Goal: Information Seeking & Learning: Find specific page/section

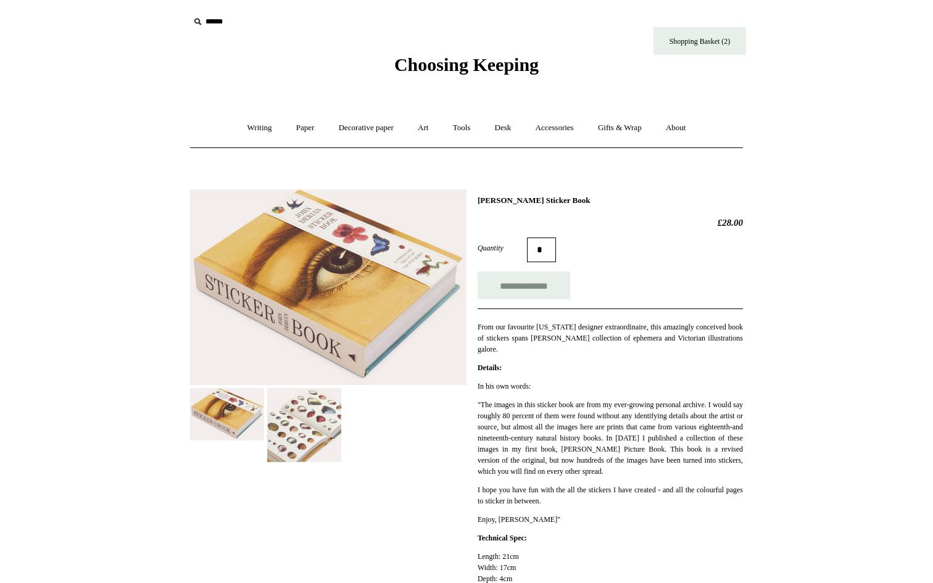
click at [415, 60] on span "Choosing Keeping" at bounding box center [466, 64] width 144 height 20
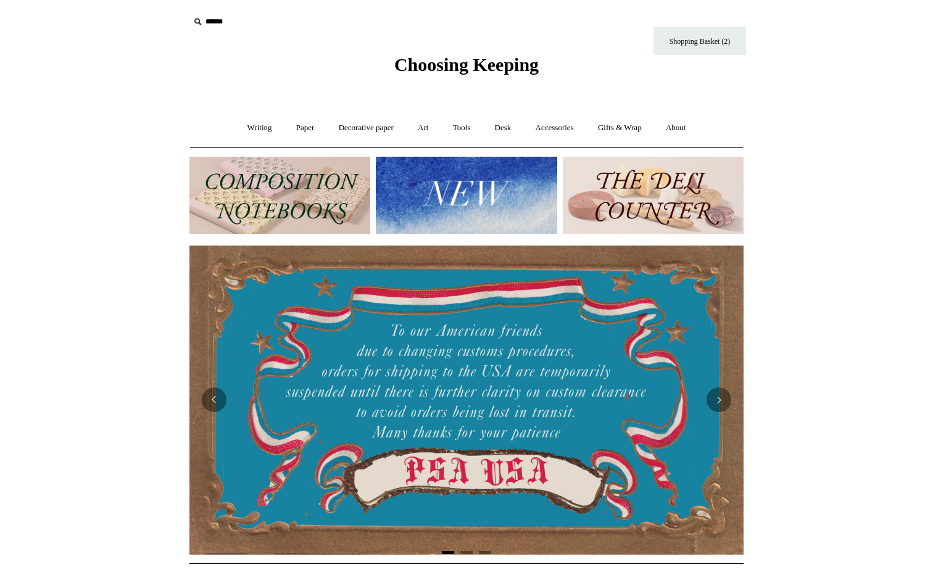
click at [455, 192] on img at bounding box center [466, 195] width 181 height 77
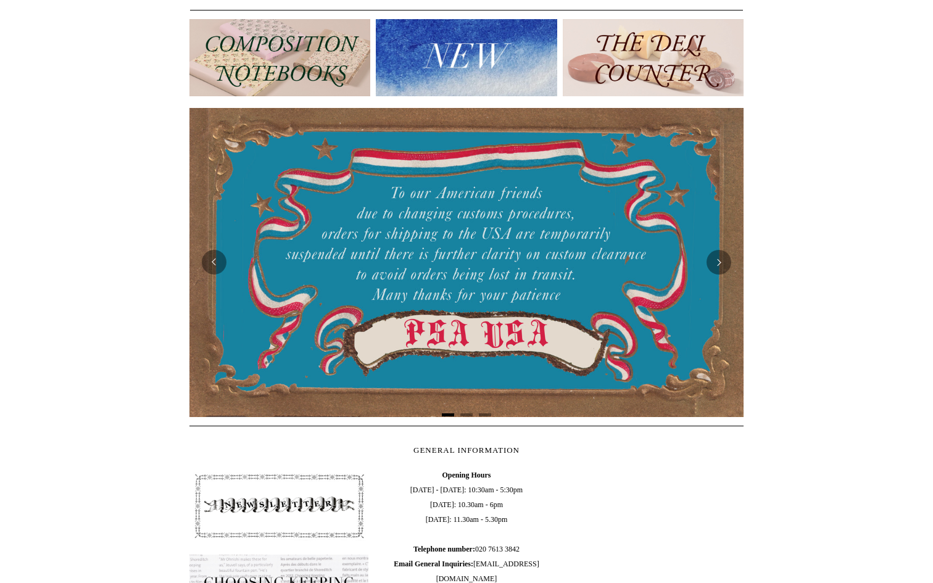
scroll to position [152, 0]
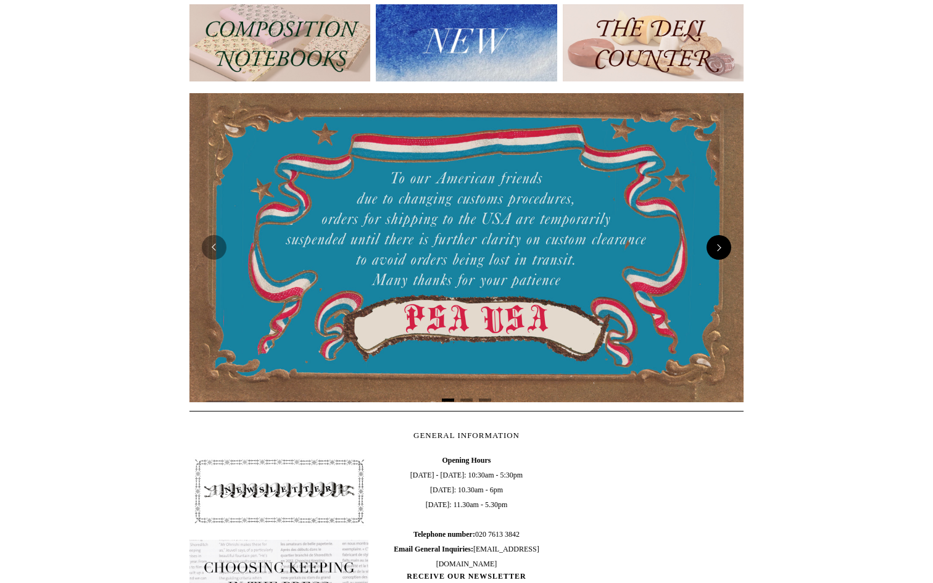
click at [719, 260] on button "Next" at bounding box center [718, 247] width 25 height 25
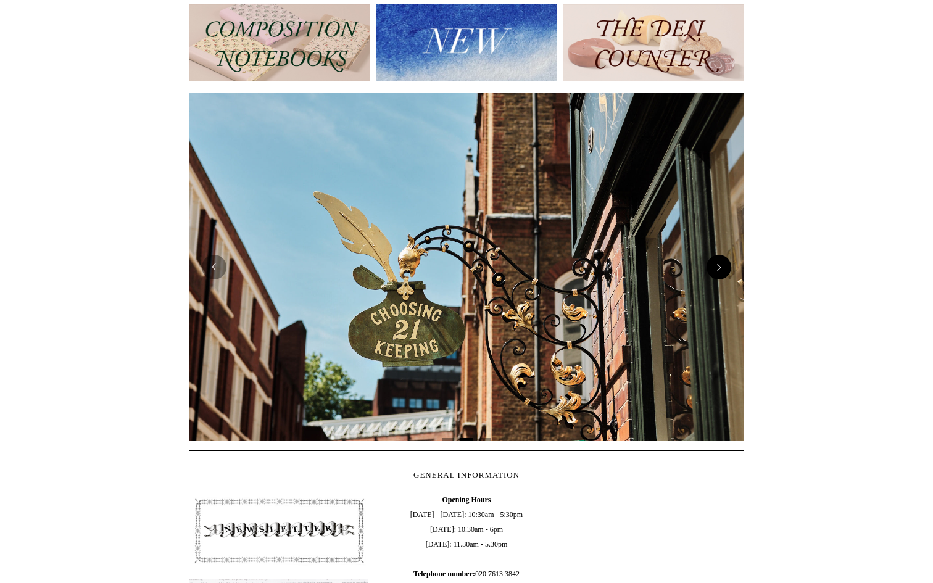
click at [719, 260] on button "Next" at bounding box center [718, 267] width 25 height 25
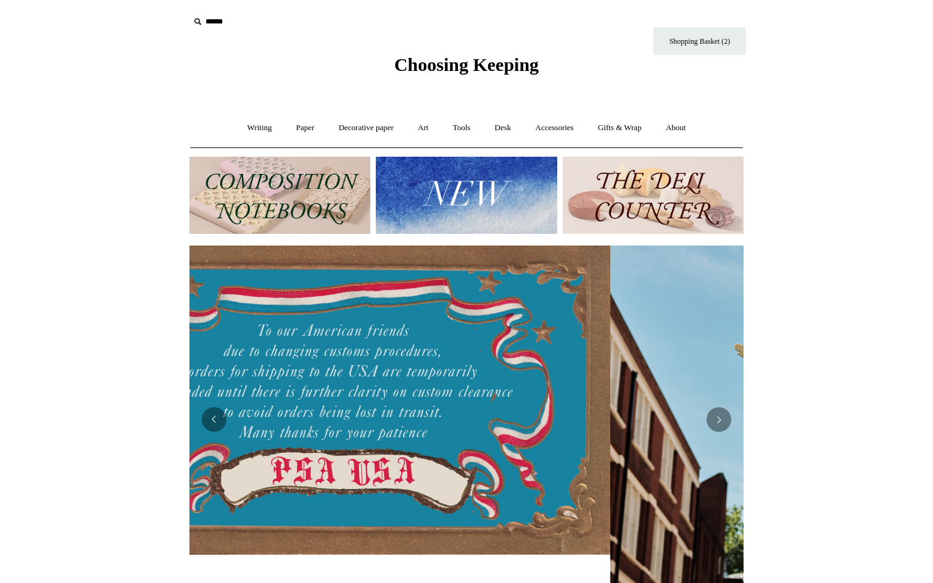
scroll to position [0, 1]
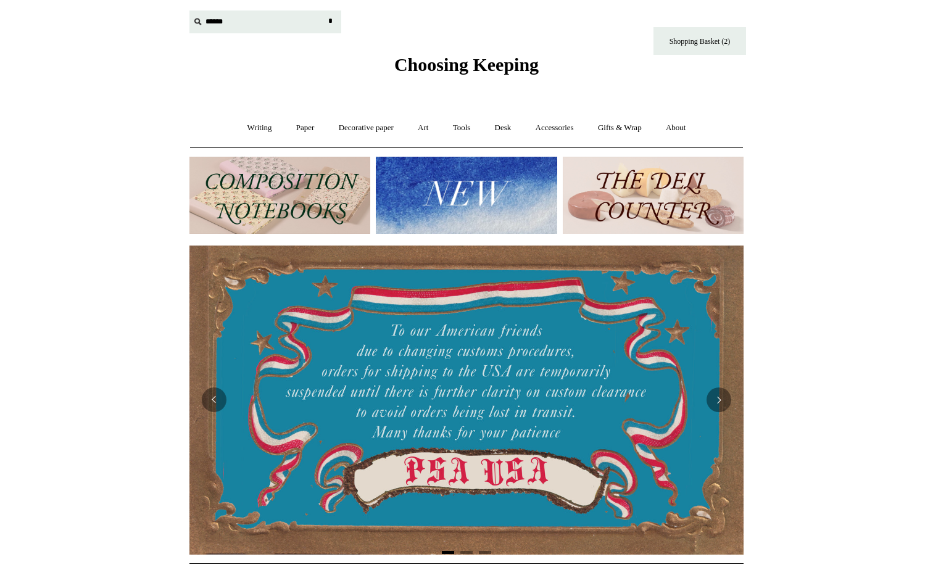
click at [227, 27] on input "text" at bounding box center [265, 21] width 152 height 23
type input "*********"
click at [324, 10] on input "*" at bounding box center [330, 21] width 12 height 22
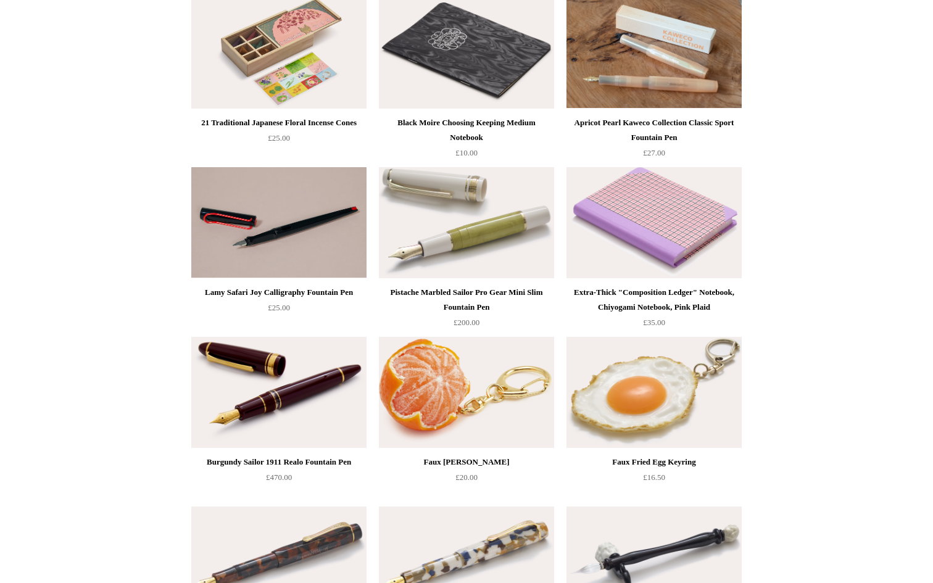
scroll to position [132, 0]
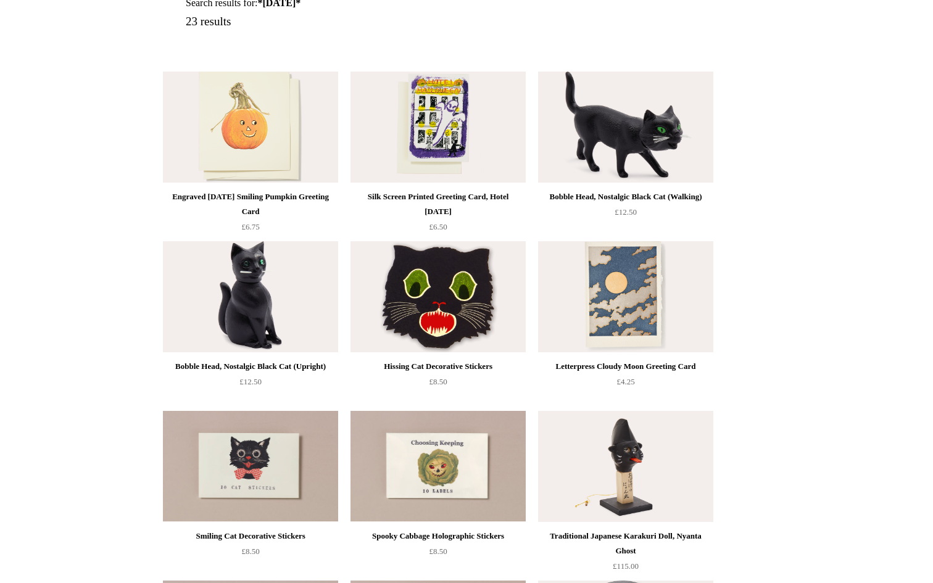
scroll to position [69, 0]
